Goal: Task Accomplishment & Management: Manage account settings

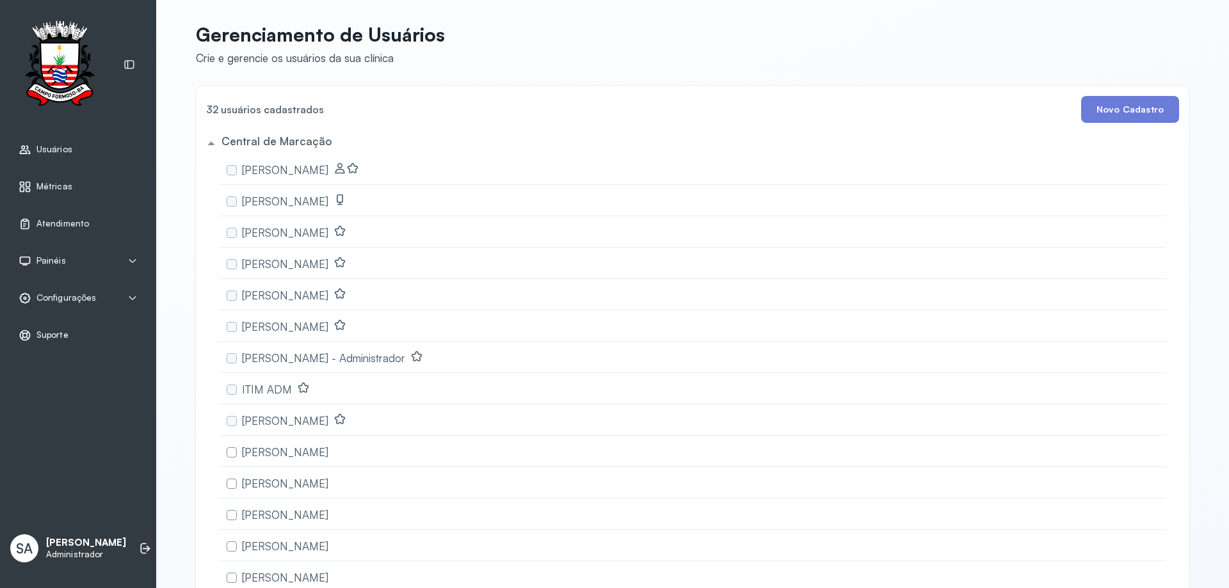
click at [95, 305] on div "Configurações" at bounding box center [78, 297] width 141 height 29
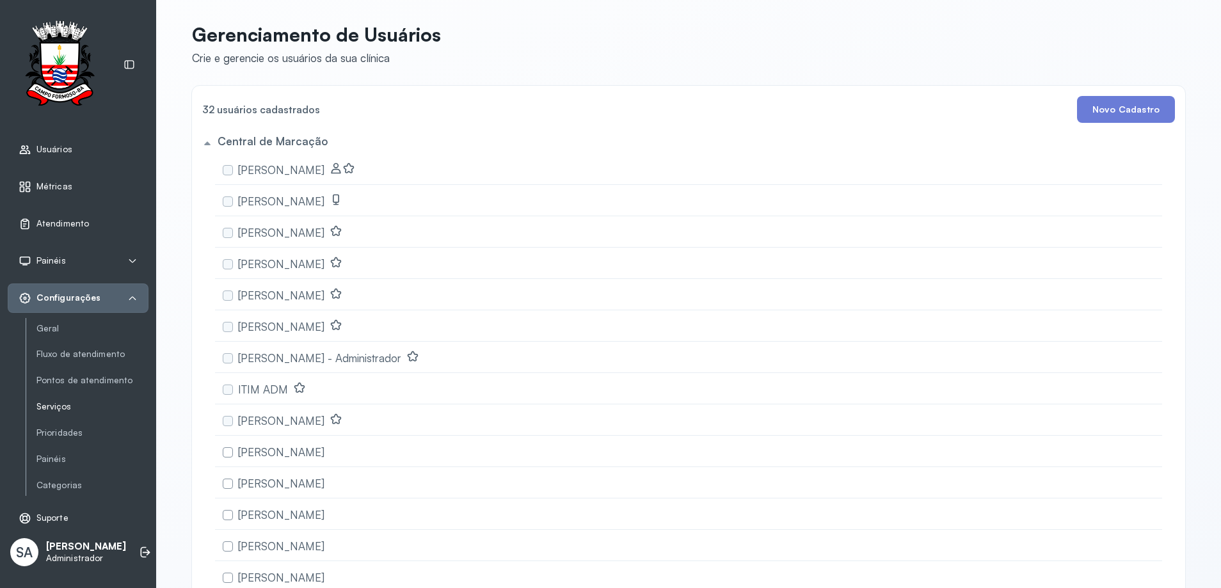
click at [61, 411] on link "Serviços" at bounding box center [92, 406] width 112 height 11
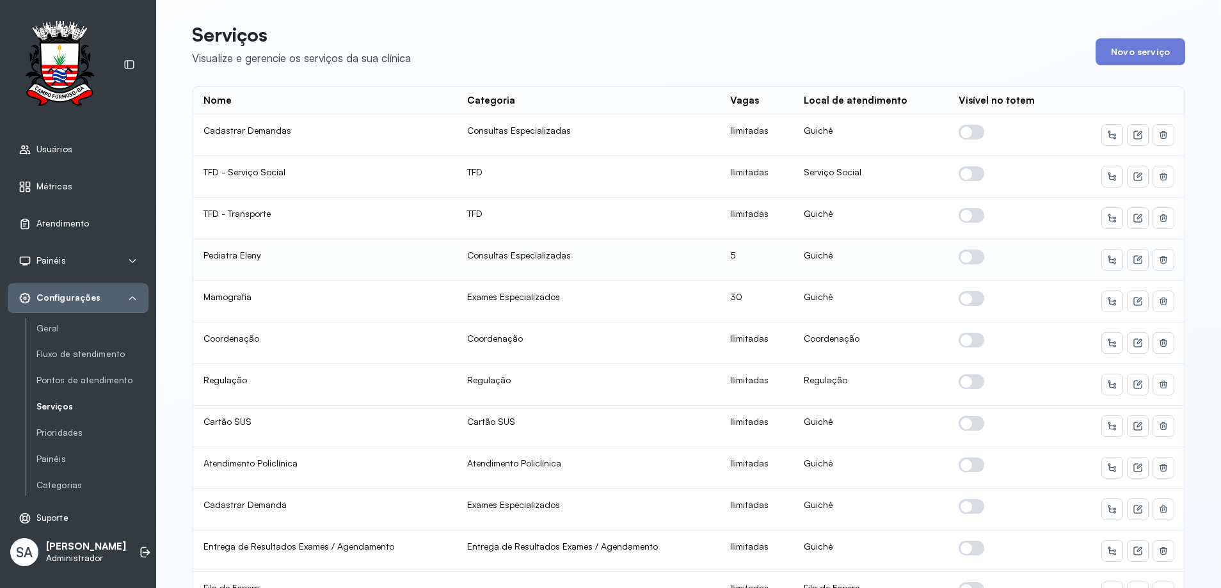
click at [964, 254] on span at bounding box center [972, 257] width 26 height 15
click at [1135, 264] on icon at bounding box center [1137, 260] width 8 height 8
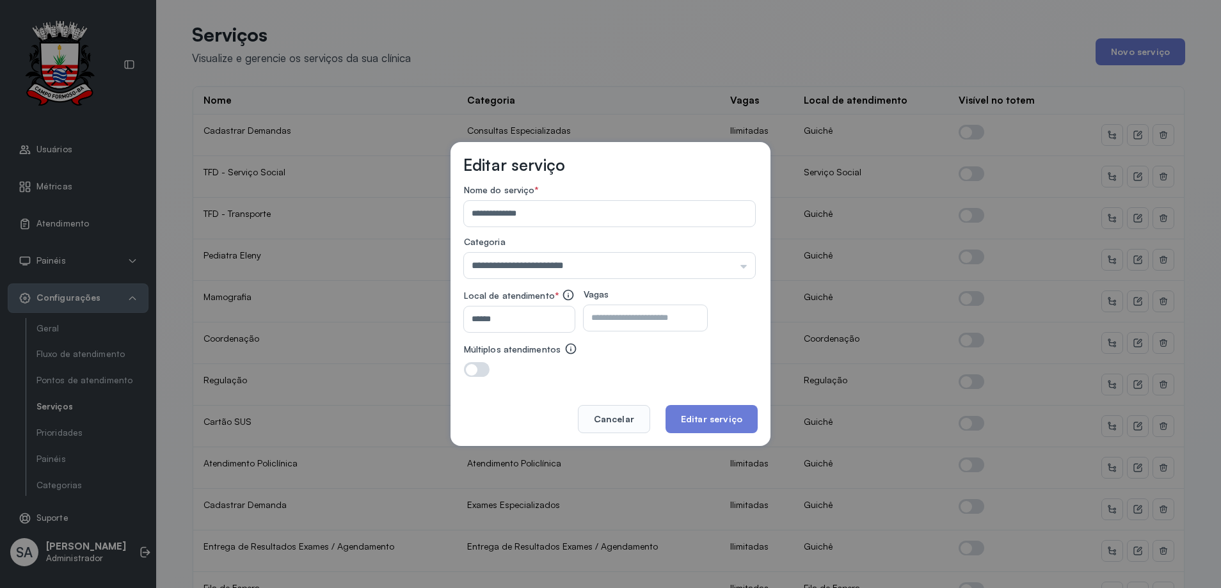
click at [685, 310] on input "*" at bounding box center [634, 318] width 101 height 26
type input "*"
click at [738, 429] on button "Editar serviço" at bounding box center [711, 419] width 92 height 28
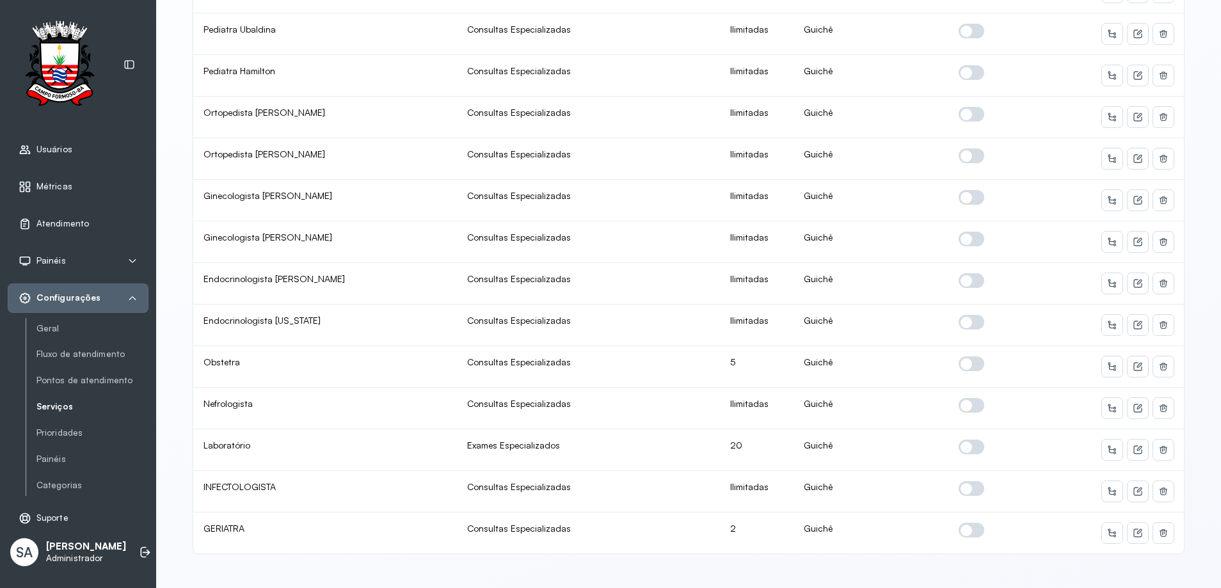
scroll to position [612, 0]
drag, startPoint x: 966, startPoint y: 356, endPoint x: 1021, endPoint y: 364, distance: 56.2
click at [967, 357] on span at bounding box center [972, 361] width 26 height 15
click at [1134, 361] on button at bounding box center [1137, 364] width 20 height 20
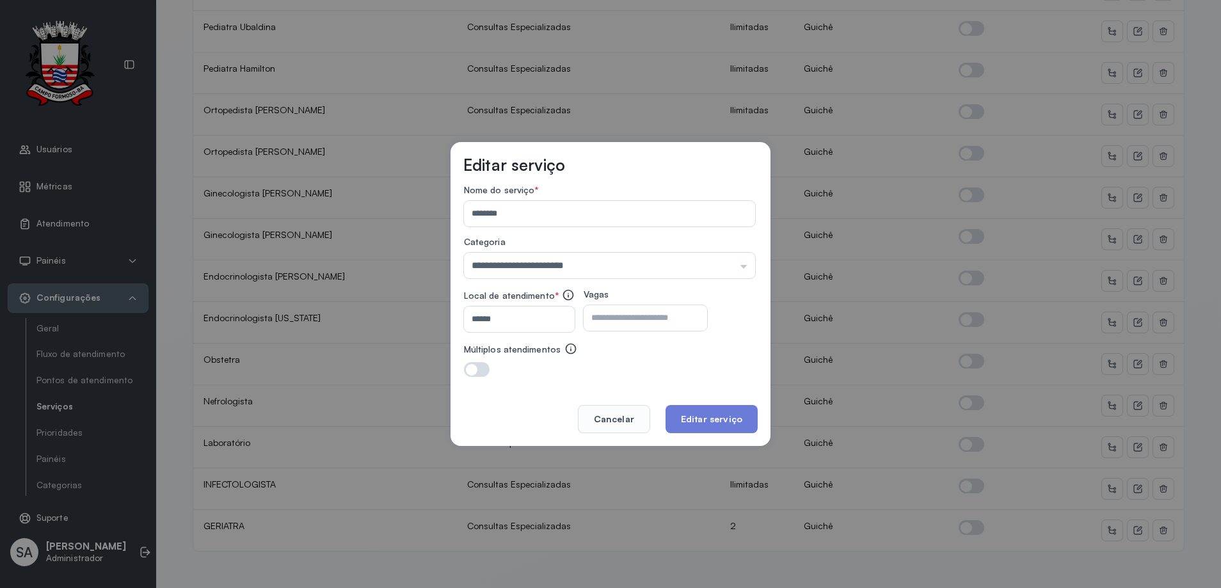
click at [614, 324] on input "*" at bounding box center [634, 318] width 101 height 26
type input "*"
click at [711, 422] on button "Editar serviço" at bounding box center [711, 419] width 92 height 28
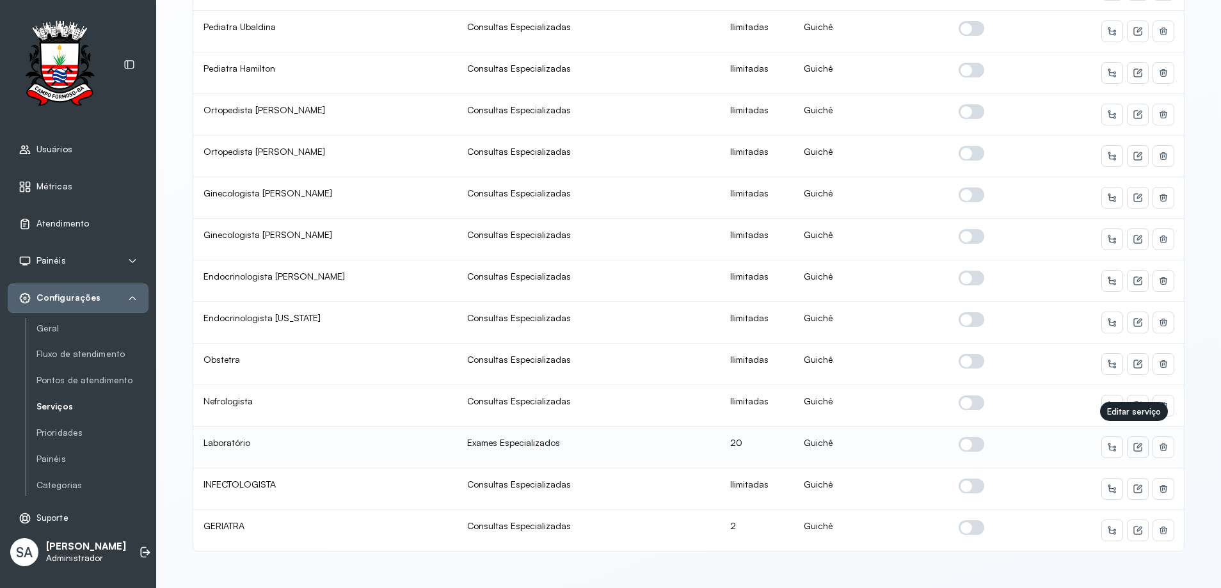
click at [1133, 443] on icon at bounding box center [1138, 447] width 10 height 10
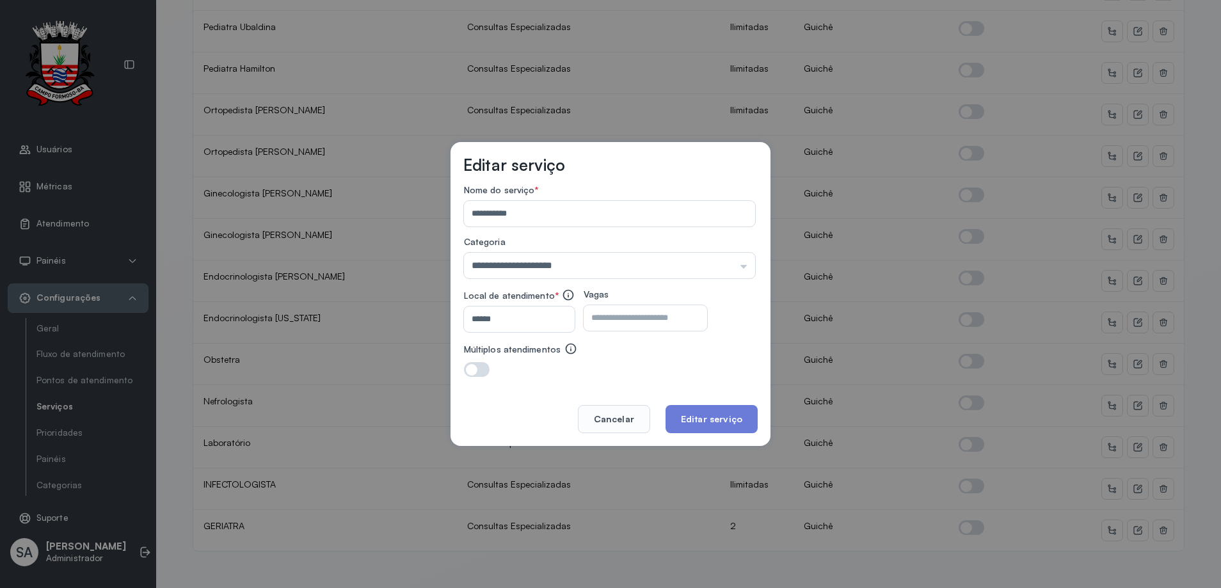
click at [633, 323] on input "**" at bounding box center [634, 318] width 101 height 26
type input "**"
click at [696, 420] on button "Editar serviço" at bounding box center [711, 419] width 92 height 28
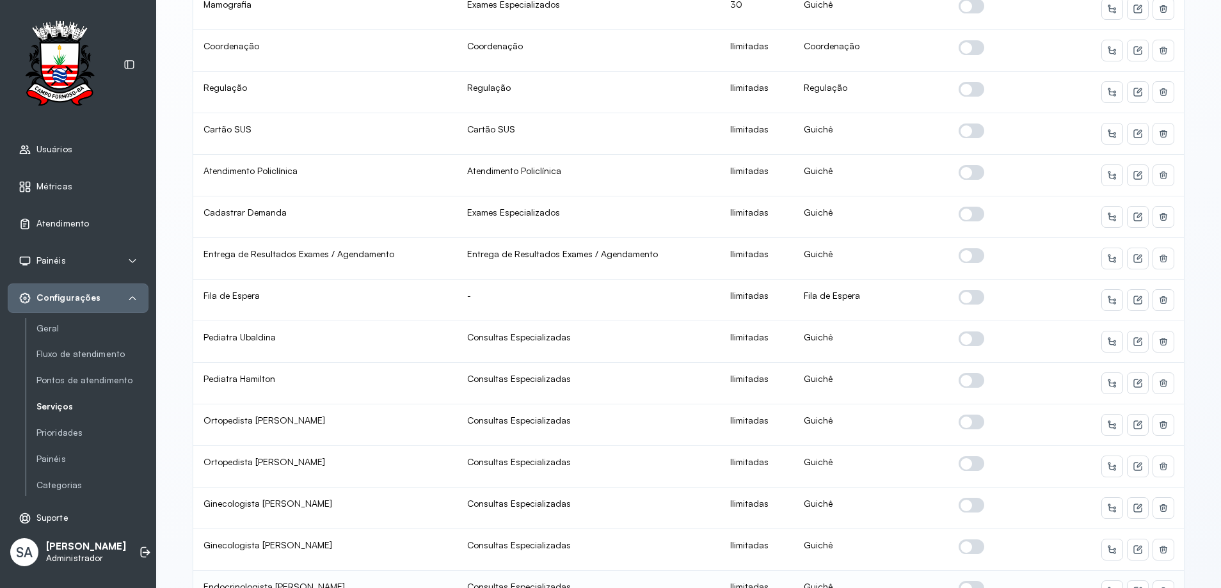
scroll to position [0, 0]
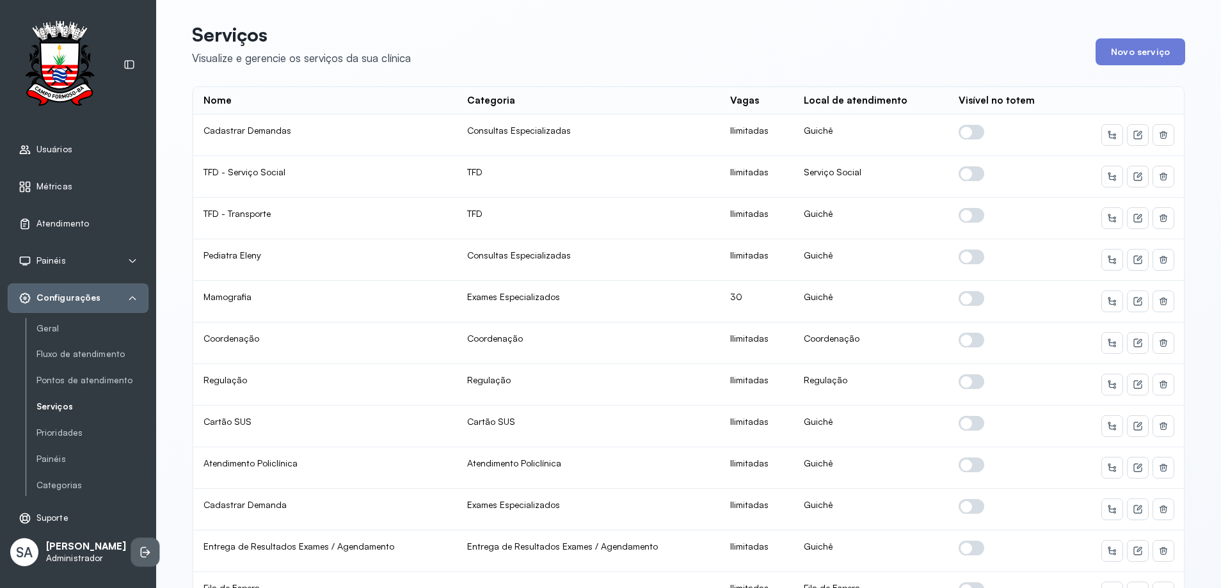
click at [139, 559] on icon at bounding box center [145, 552] width 13 height 13
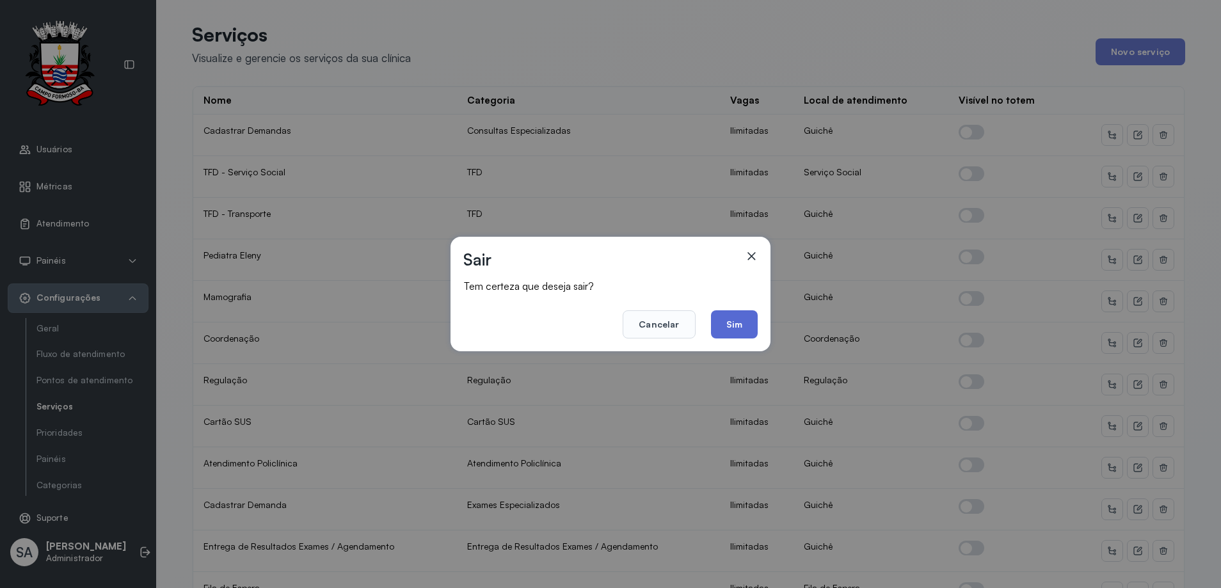
click at [738, 330] on button "Sim" at bounding box center [734, 324] width 47 height 28
